Goal: Information Seeking & Learning: Understand process/instructions

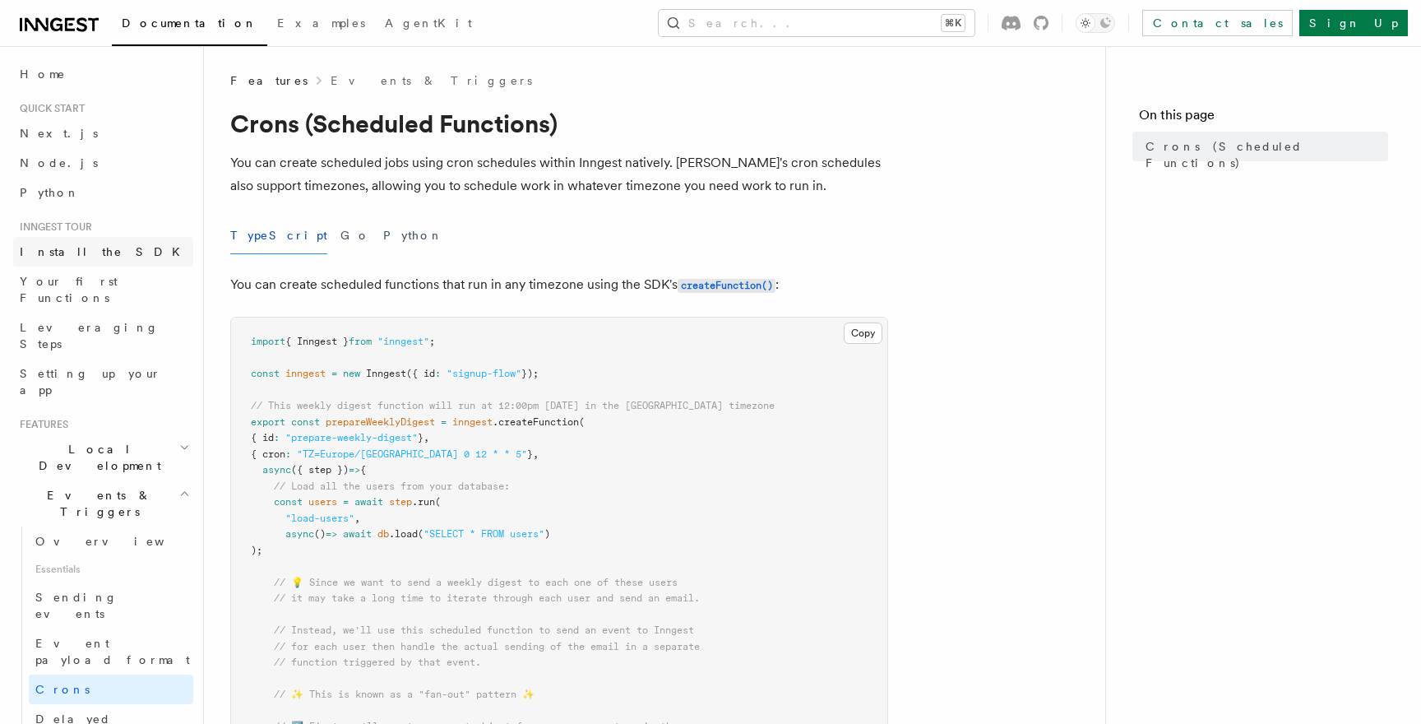
click at [25, 250] on span "Install the SDK" at bounding box center [105, 251] width 170 height 13
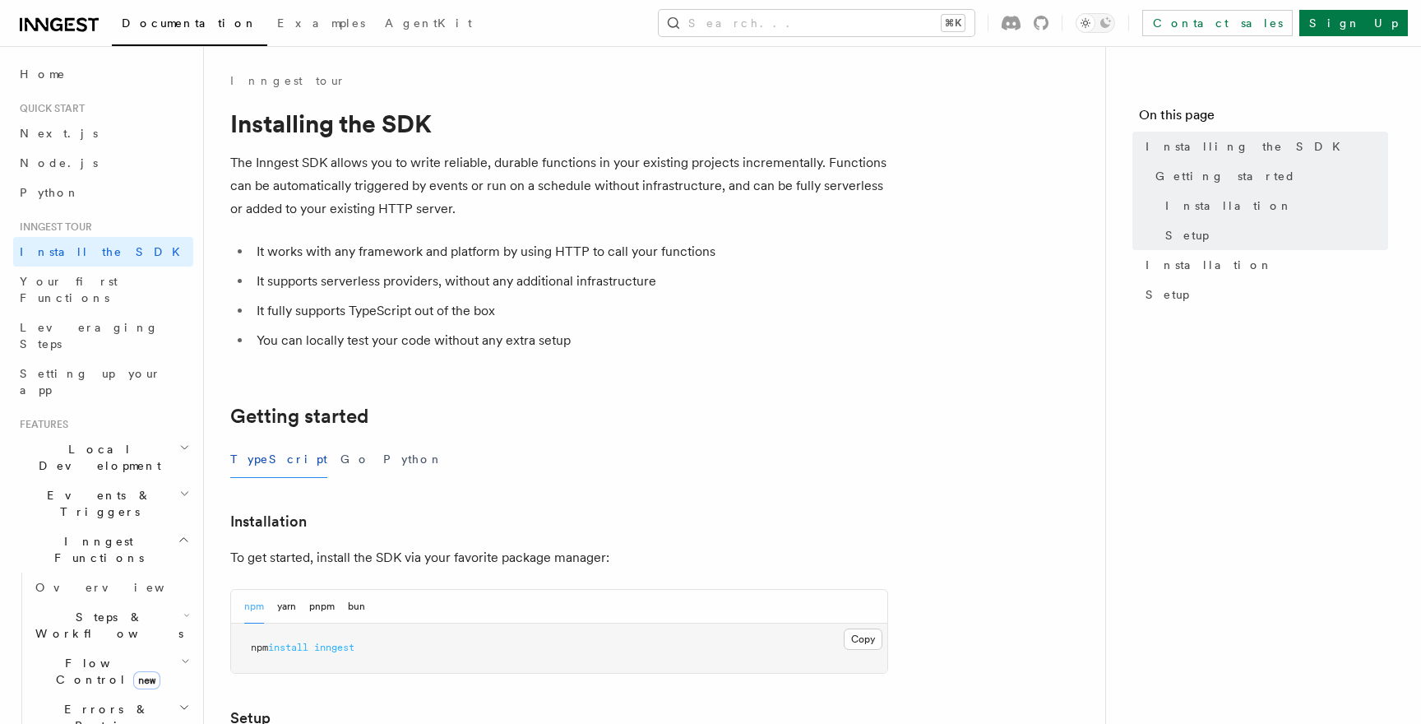
click at [128, 526] on h2 "Inngest Functions" at bounding box center [103, 549] width 180 height 46
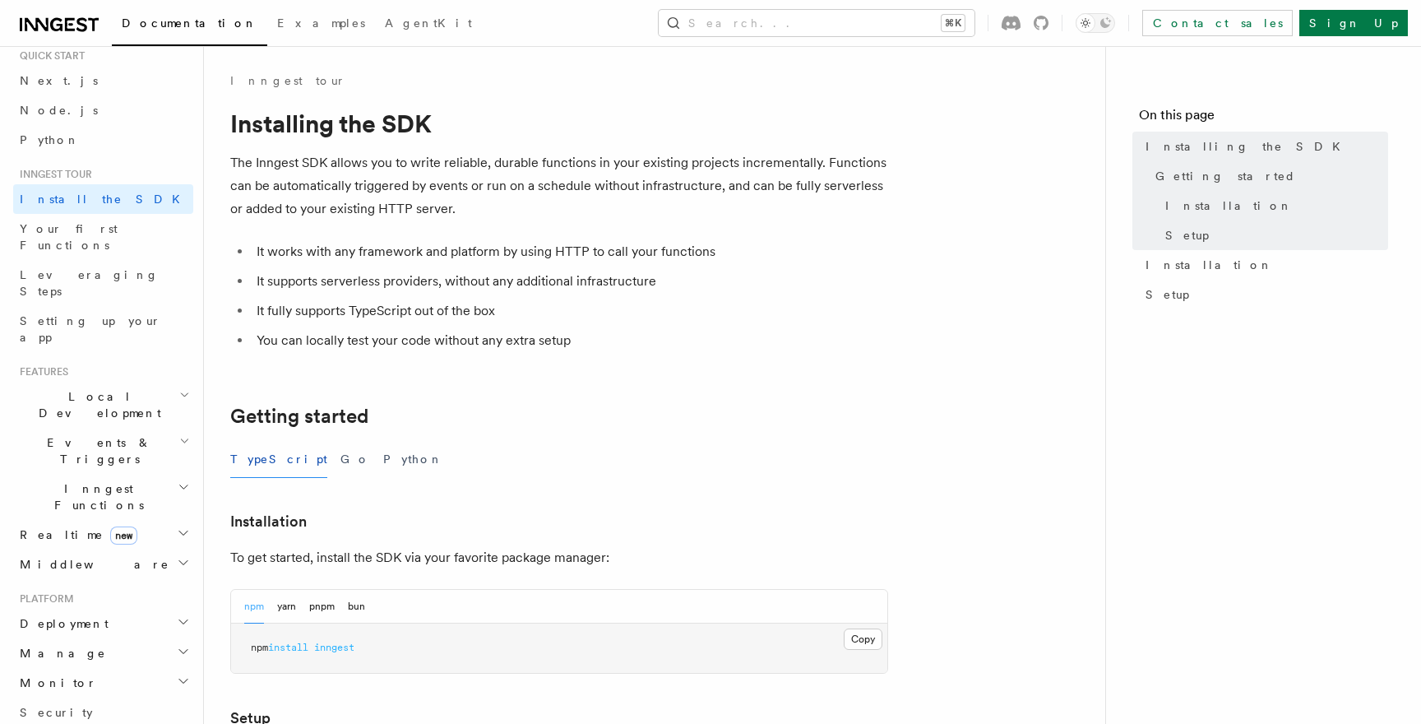
scroll to position [65, 0]
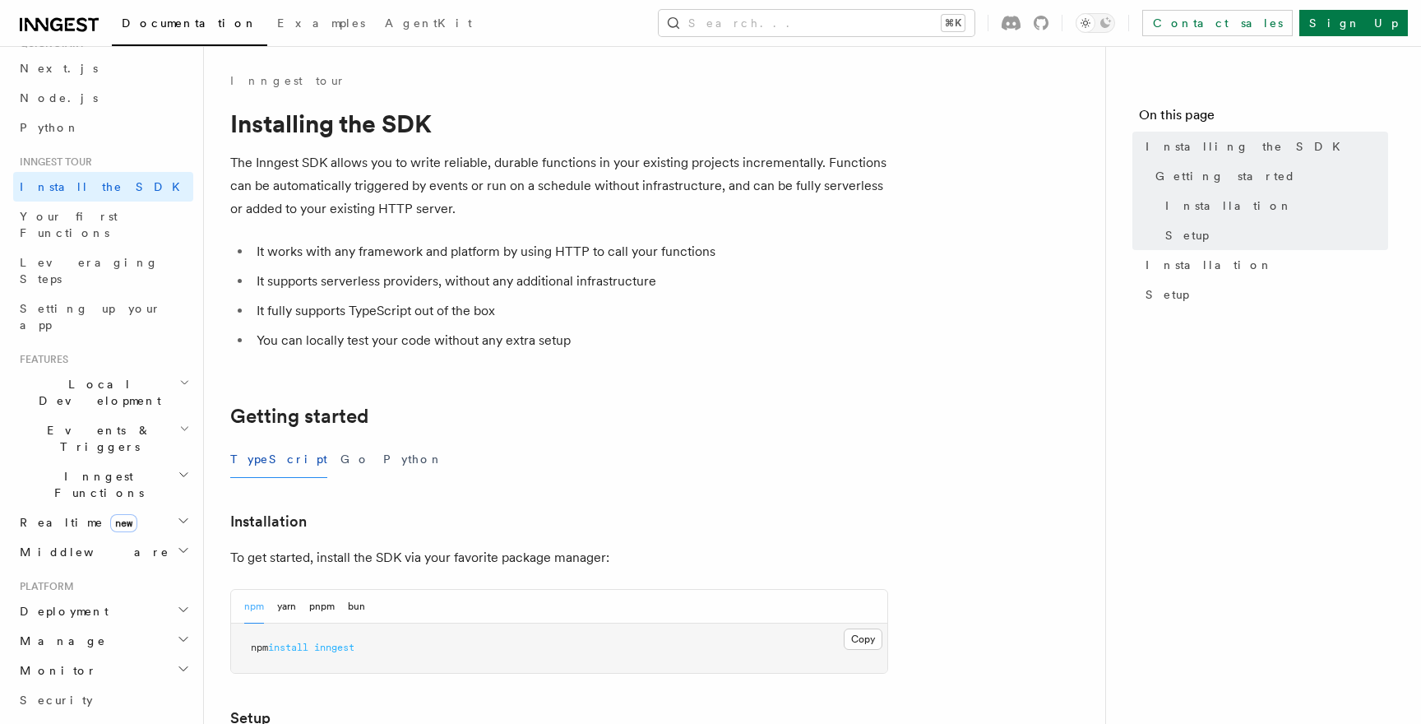
click at [110, 415] on h2 "Events & Triggers" at bounding box center [103, 438] width 180 height 46
click at [159, 461] on link "Overview" at bounding box center [111, 476] width 164 height 30
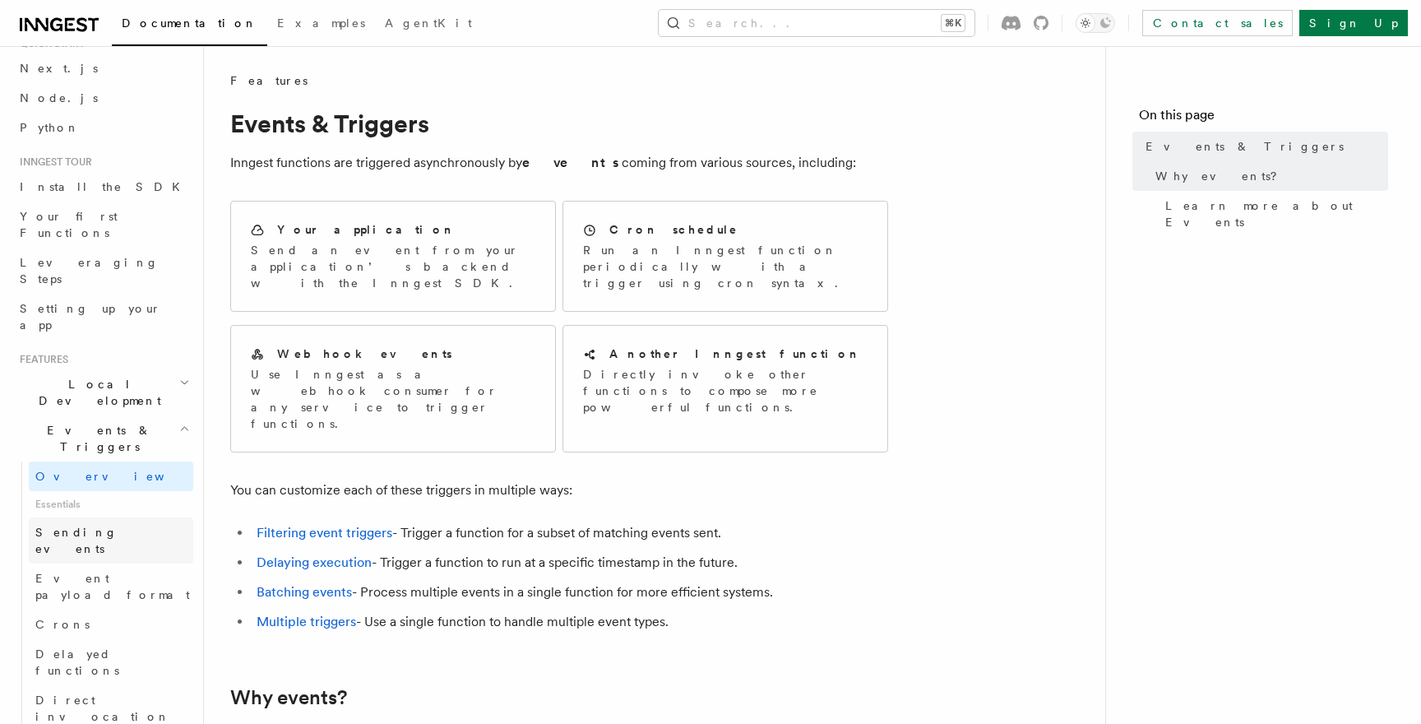
click at [137, 517] on link "Sending events" at bounding box center [111, 540] width 164 height 46
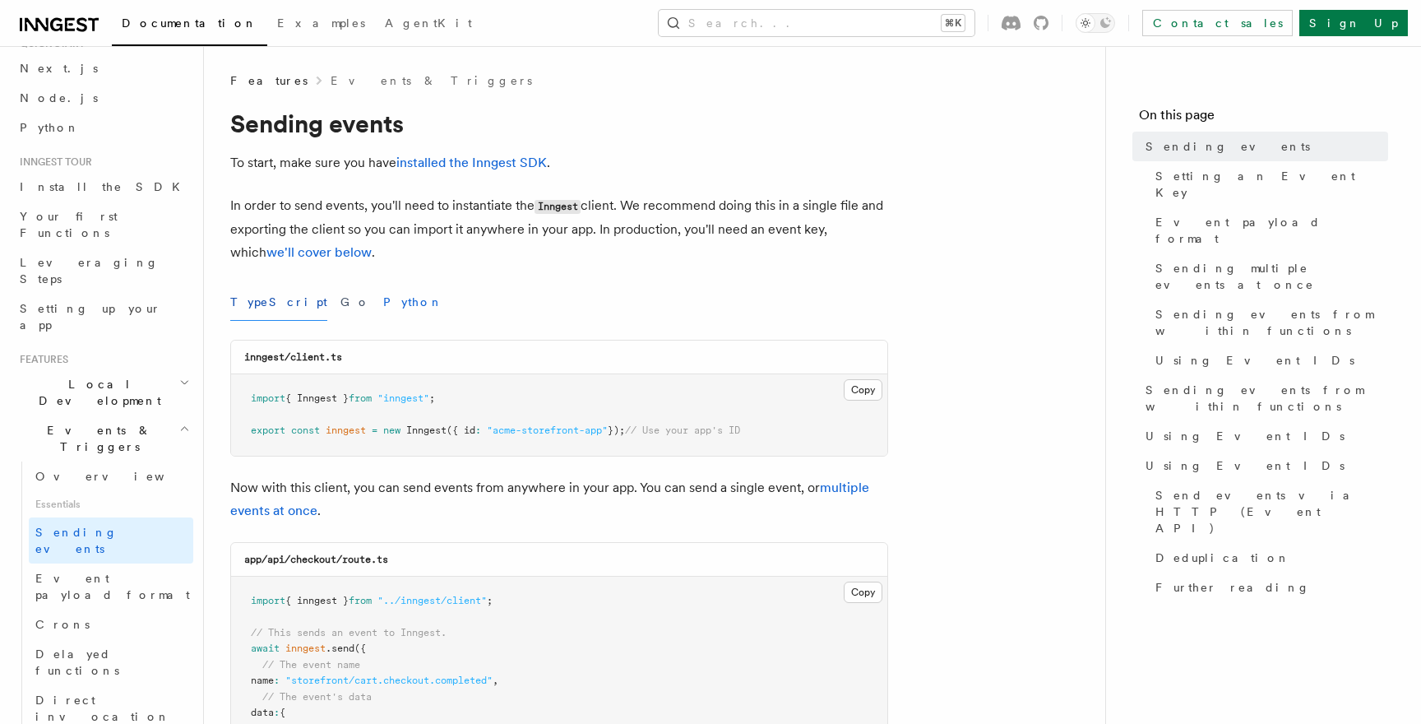
click at [383, 308] on button "Python" at bounding box center [413, 302] width 60 height 37
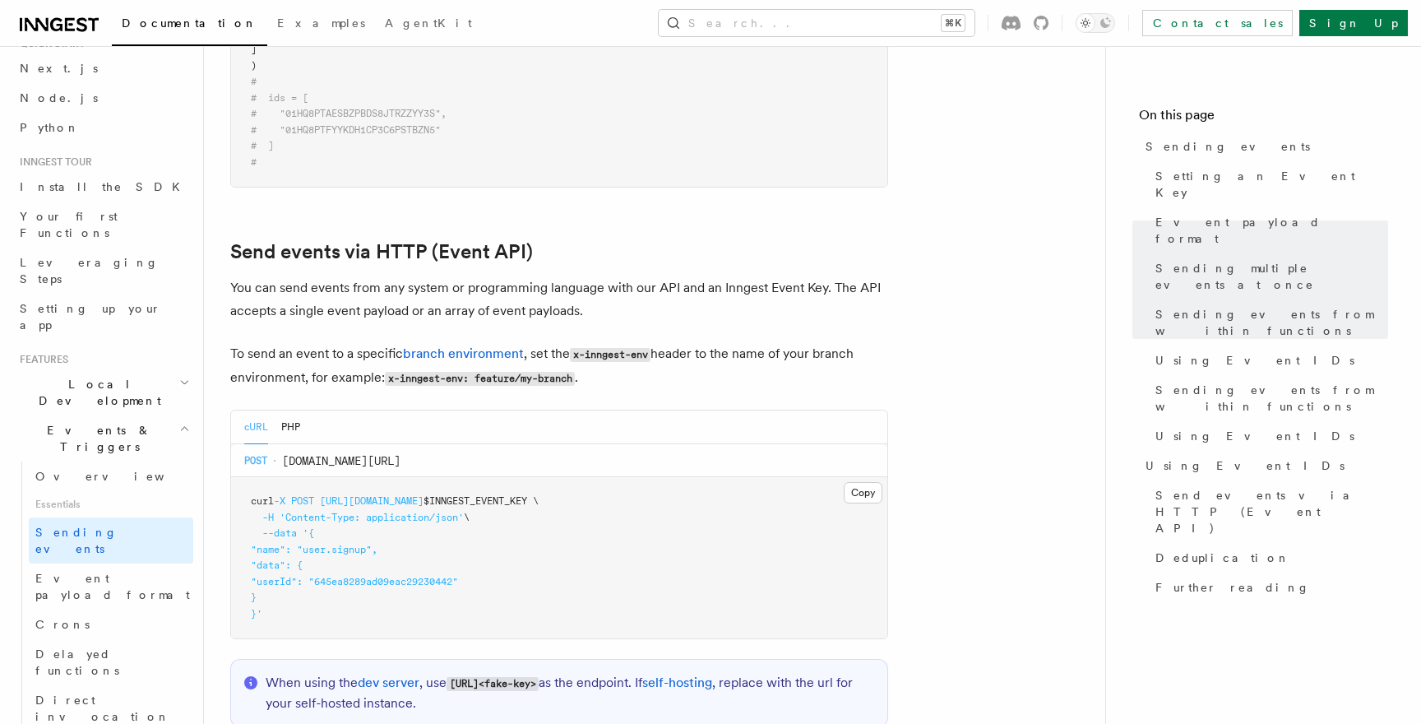
scroll to position [3109, 0]
click at [860, 484] on button "Copy Copied" at bounding box center [863, 494] width 39 height 21
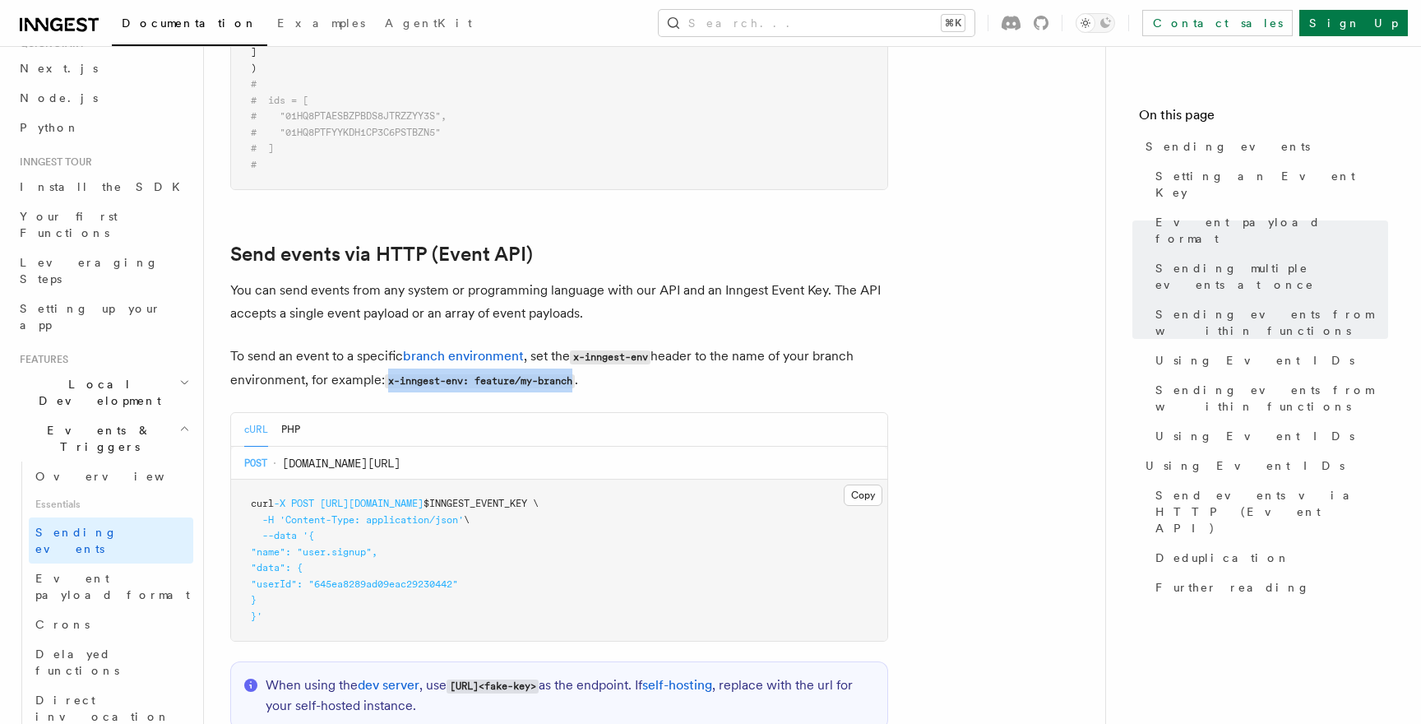
drag, startPoint x: 388, startPoint y: 367, endPoint x: 579, endPoint y: 359, distance: 191.0
click at [575, 374] on code "x-inngest-env: feature/my-branch" at bounding box center [480, 381] width 190 height 14
copy code "x-inngest-env: feature/my-branch"
click at [425, 374] on code "x-inngest-env: feature/my-branch" at bounding box center [480, 381] width 190 height 14
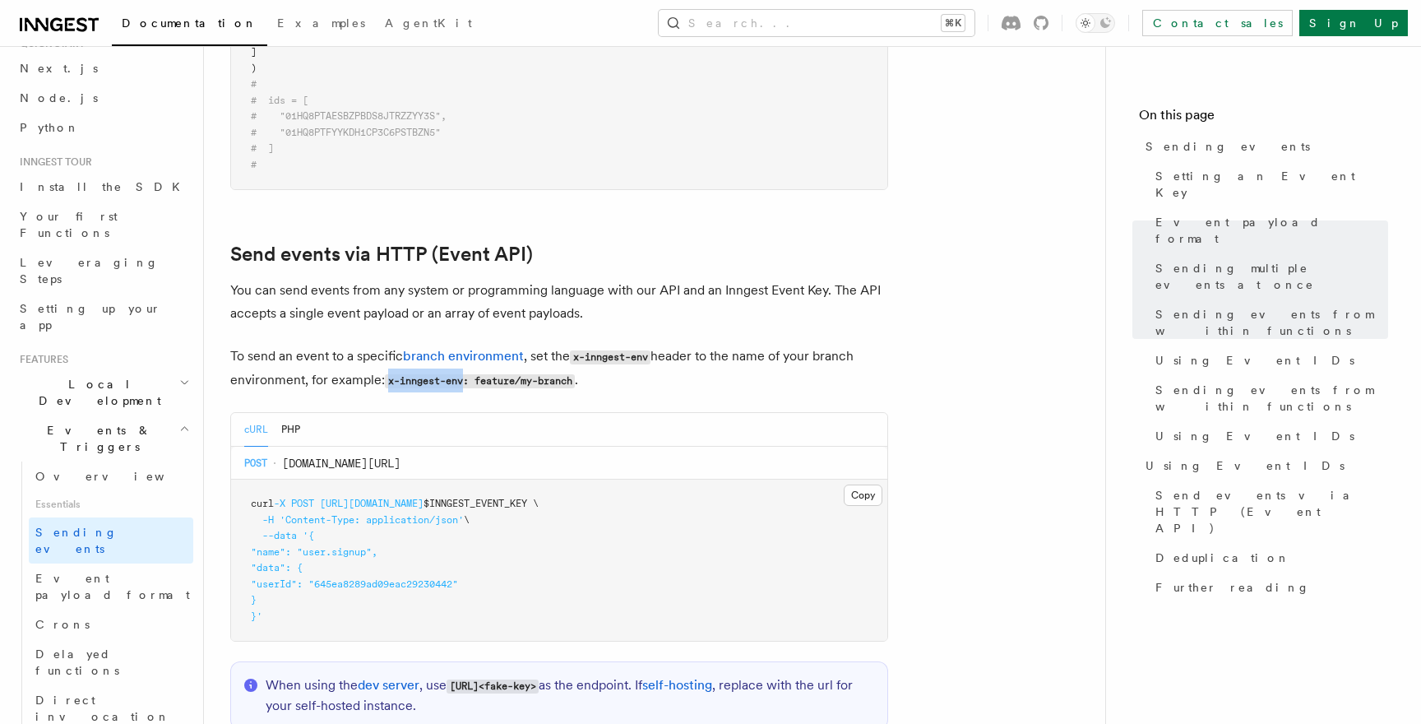
drag, startPoint x: 388, startPoint y: 364, endPoint x: 463, endPoint y: 364, distance: 74.8
click at [463, 374] on code "x-inngest-env: feature/my-branch" at bounding box center [480, 381] width 190 height 14
copy code "x-inngest-env"
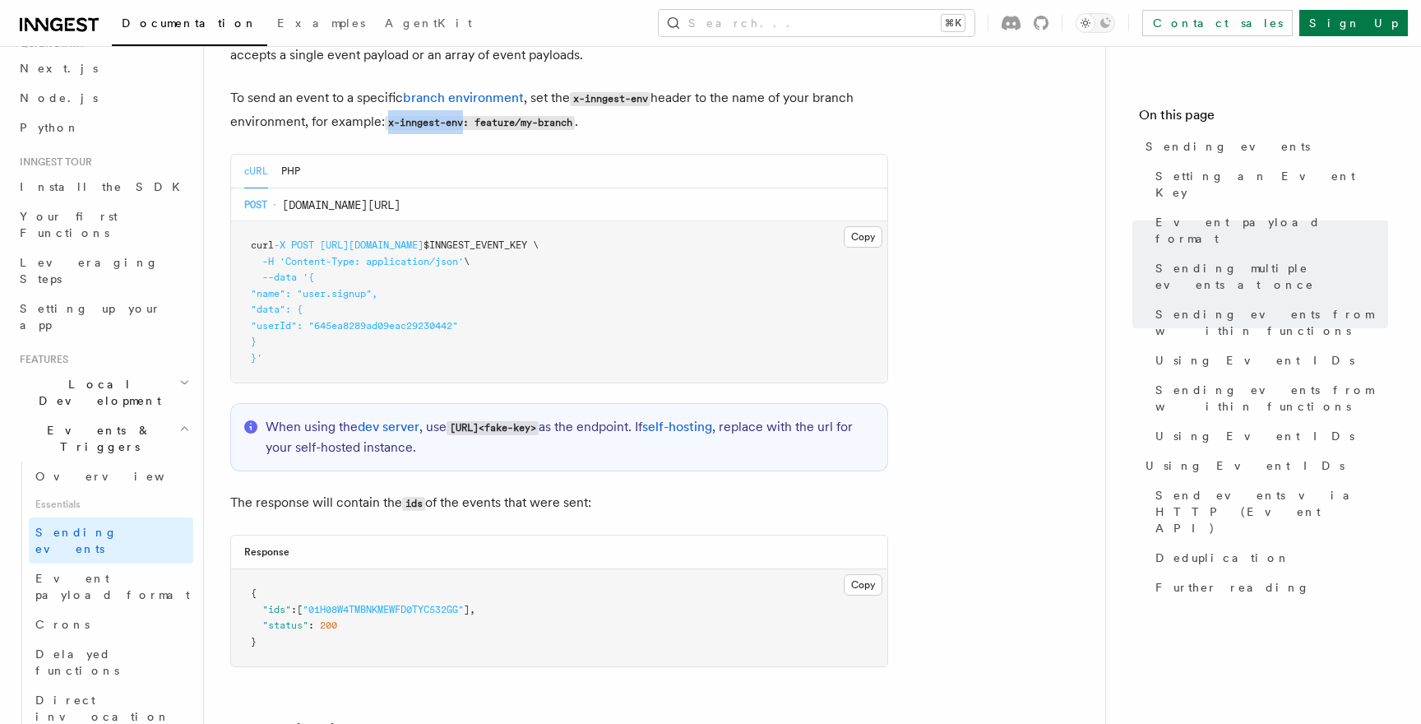
scroll to position [3364, 0]
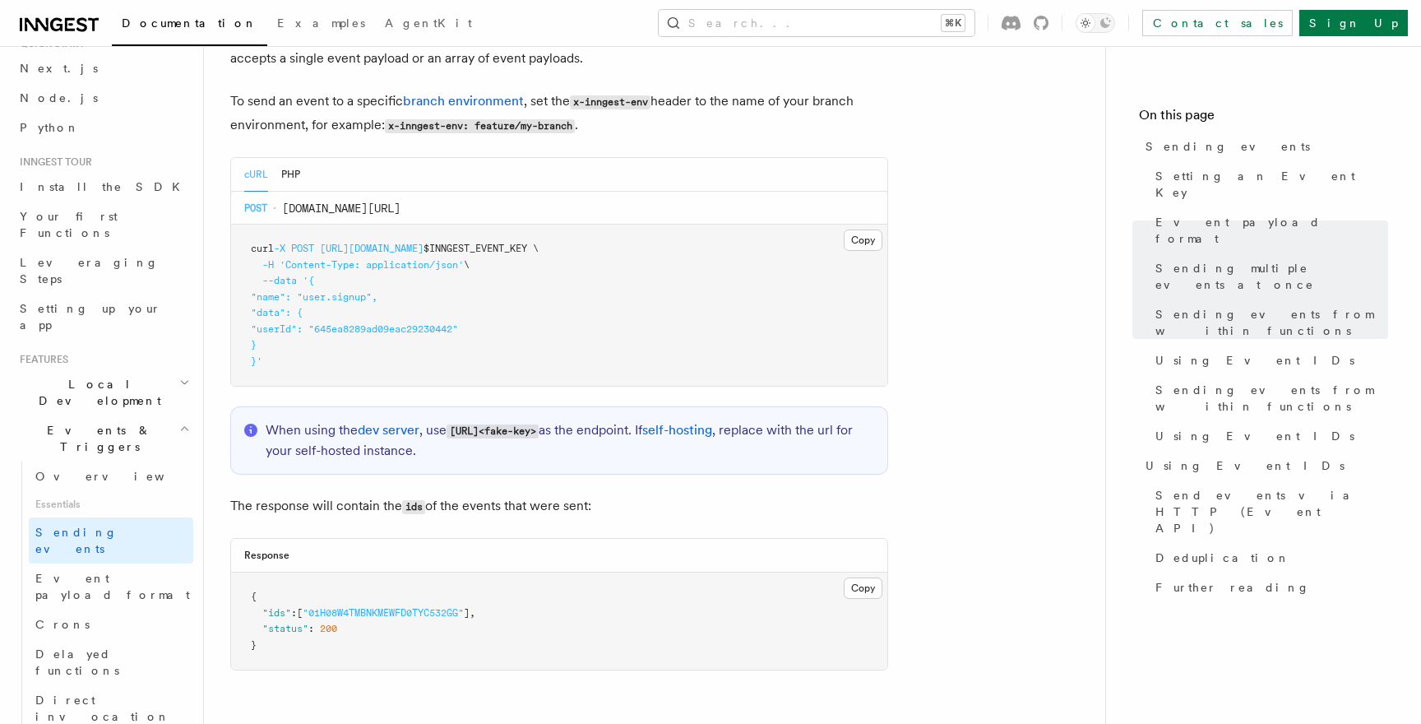
click at [512, 452] on div "When using the dev server , use http://localhost:8288/e/<fake-key> as the endpo…" at bounding box center [559, 440] width 658 height 68
click at [526, 432] on p "When using the dev server , use http://localhost:8288/e/<fake-key> as the endpo…" at bounding box center [570, 440] width 609 height 40
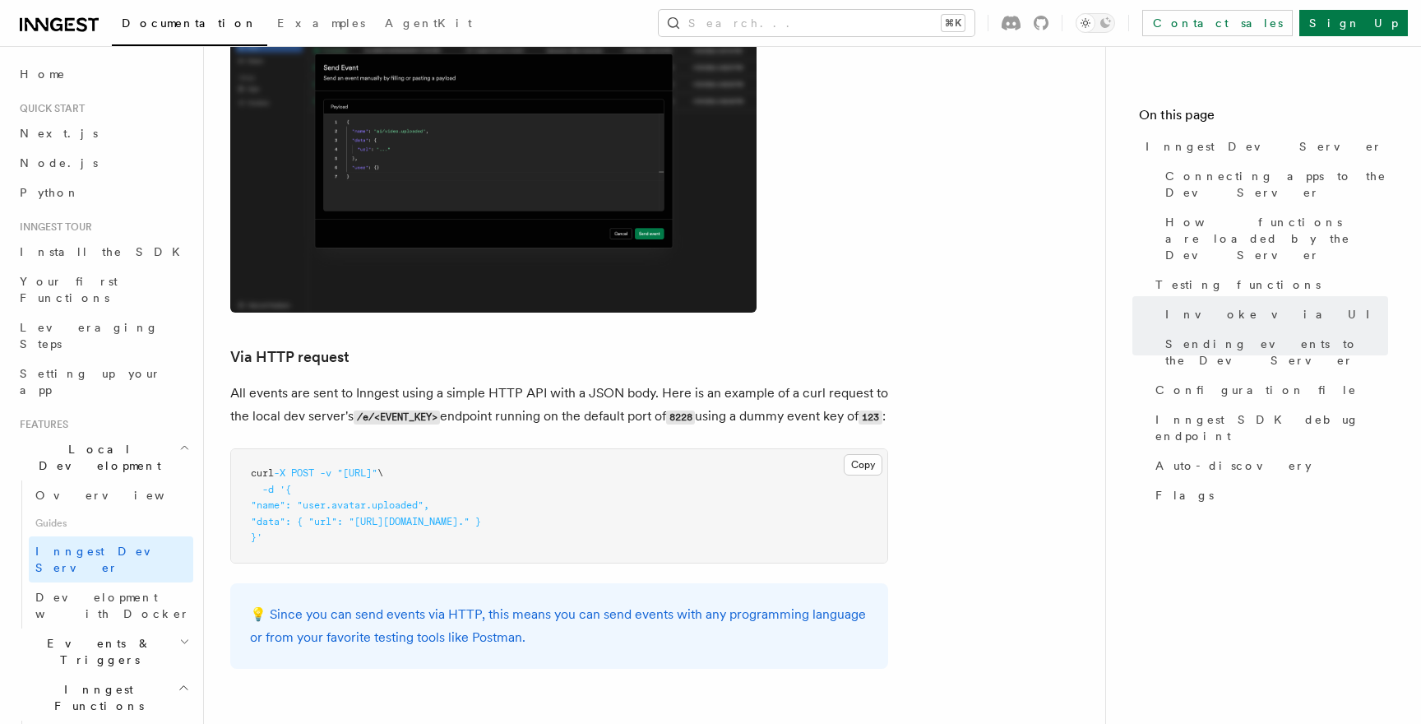
scroll to position [3740, 0]
